Goal: Transaction & Acquisition: Purchase product/service

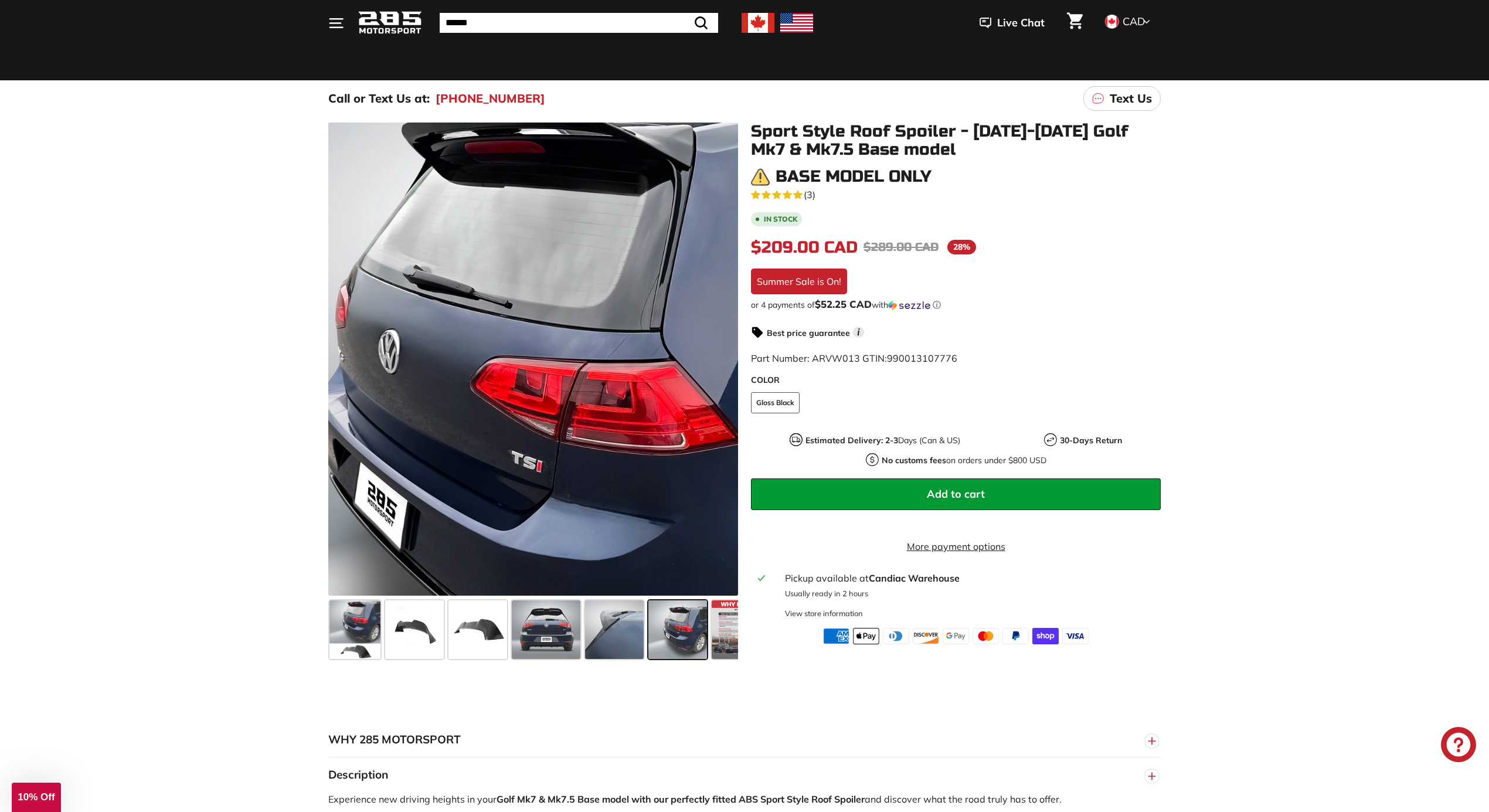
scroll to position [78, 0]
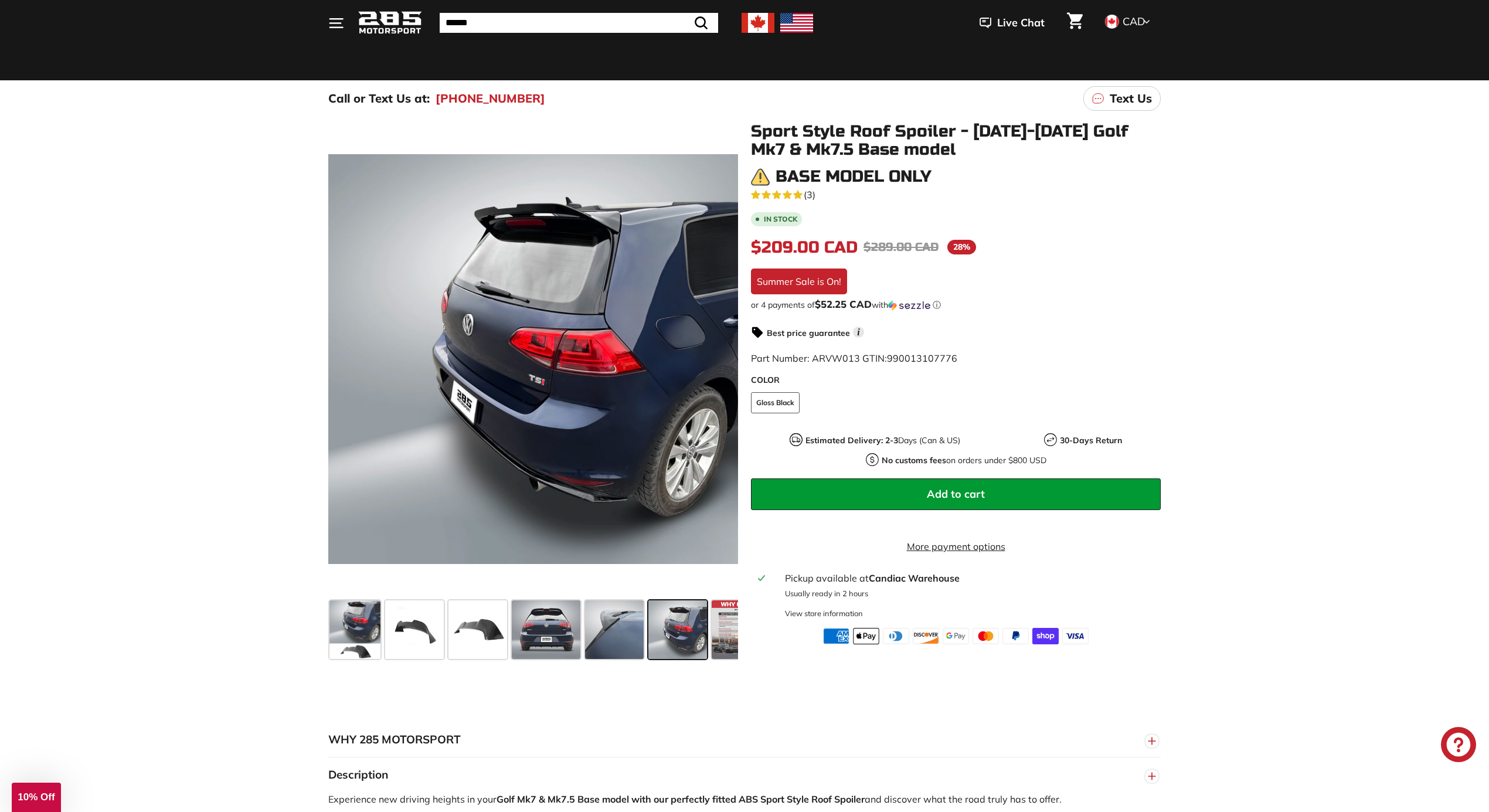
click at [339, 29] on icon ". . ." at bounding box center [336, 23] width 16 height 16
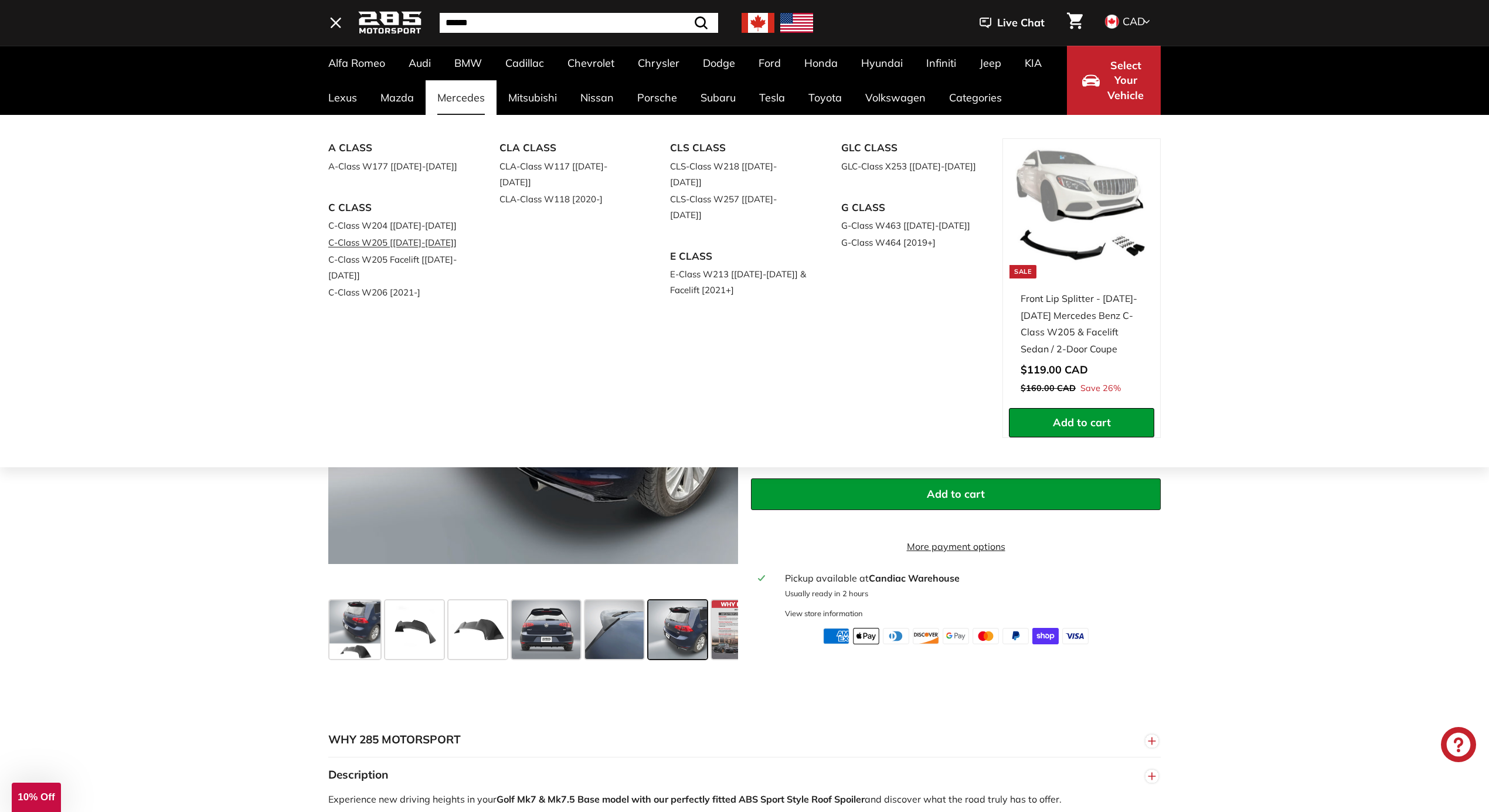
click at [375, 238] on link "C-Class W205 [[DATE]-[DATE]]" at bounding box center [397, 242] width 138 height 17
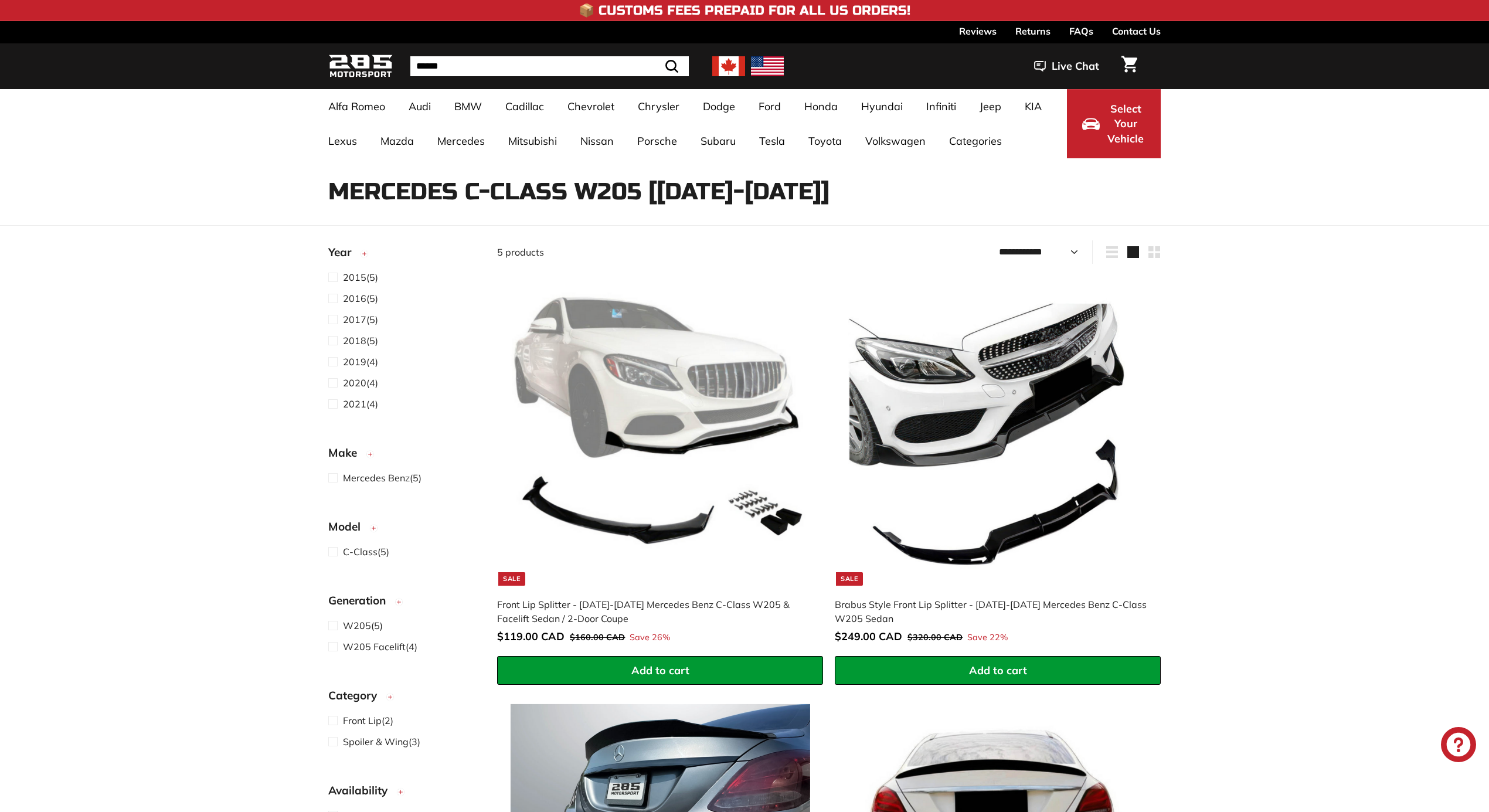
select select "**********"
click at [1054, 432] on img at bounding box center [997, 435] width 300 height 300
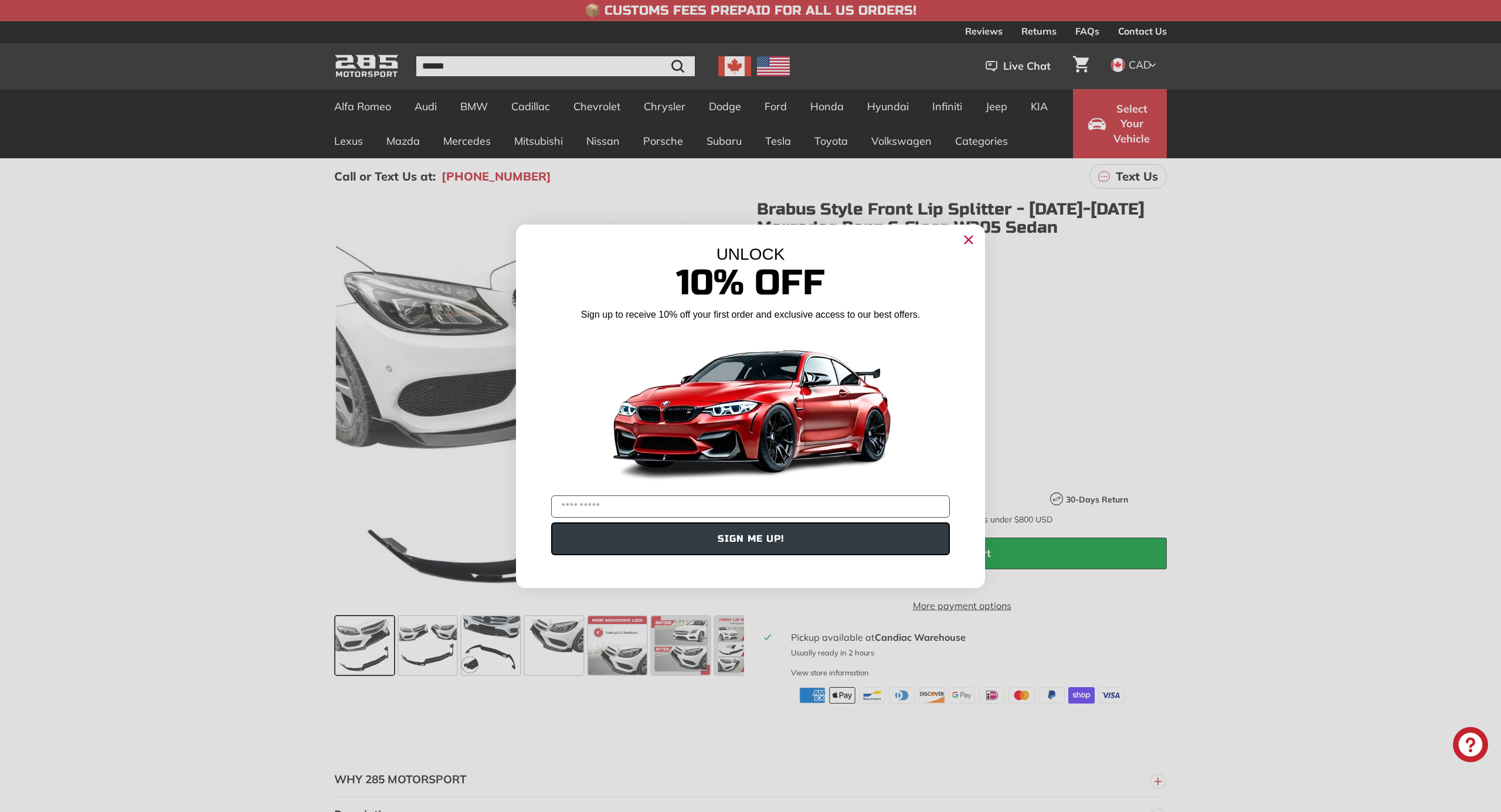
click at [969, 242] on circle "Close dialog" at bounding box center [969, 239] width 17 height 17
